Goal: Task Accomplishment & Management: Manage account settings

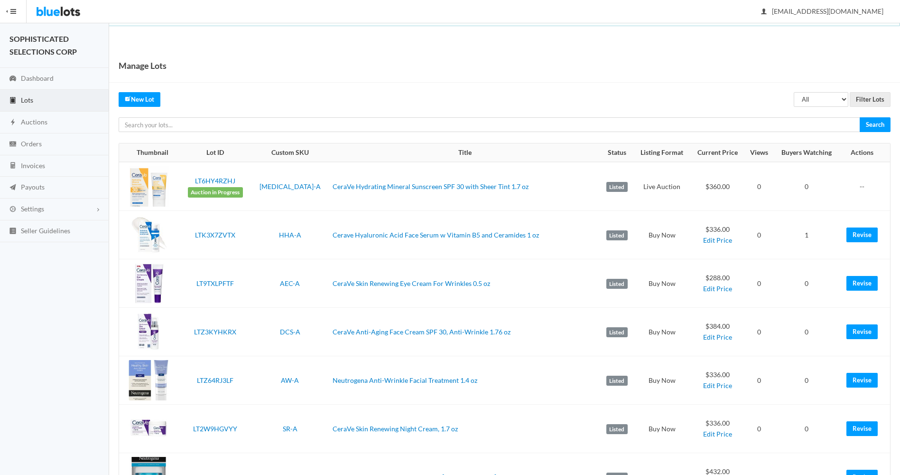
scroll to position [7, 0]
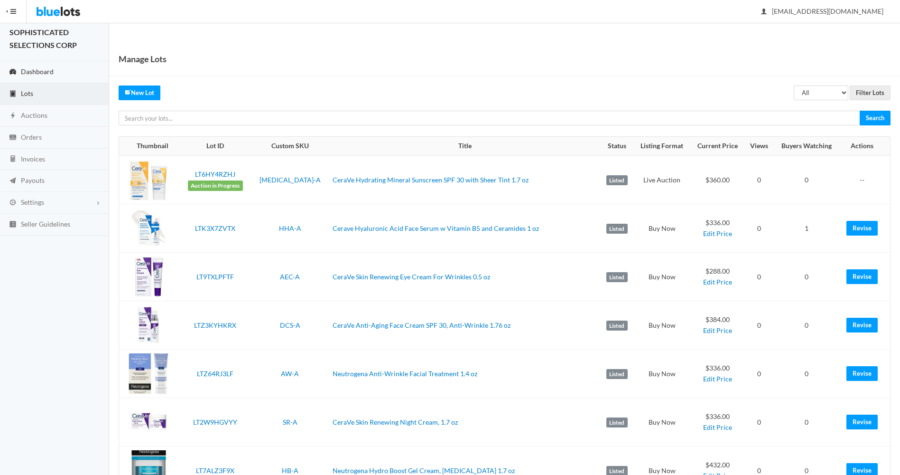
click at [31, 73] on span "Dashboard" at bounding box center [37, 71] width 33 height 8
